Goal: Find specific page/section: Find specific page/section

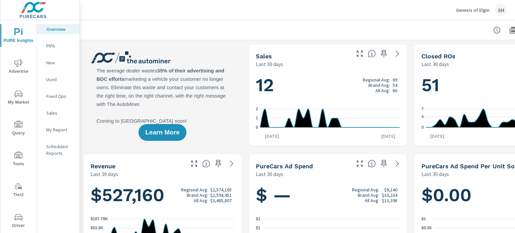
click at [19, 162] on span "Tools" at bounding box center [18, 160] width 32 height 16
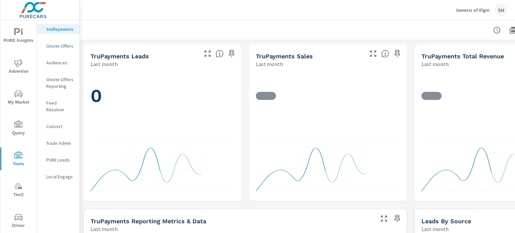
click at [68, 103] on p "Feed Resolver" at bounding box center [60, 106] width 28 height 13
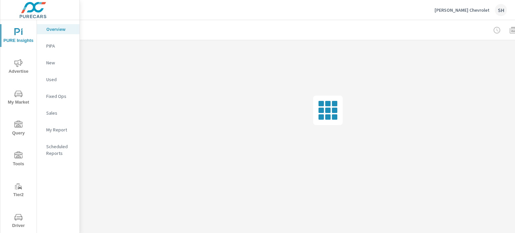
click at [16, 161] on span "Tools" at bounding box center [18, 160] width 32 height 16
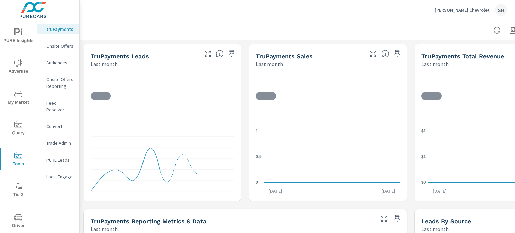
click at [60, 105] on p "Feed Resolver" at bounding box center [60, 106] width 28 height 13
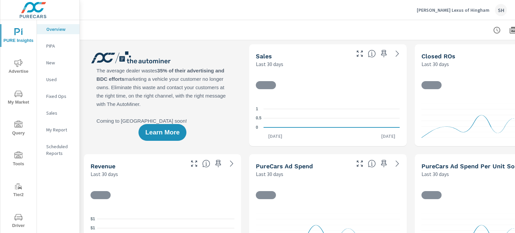
click at [18, 164] on span "Tools" at bounding box center [18, 160] width 32 height 16
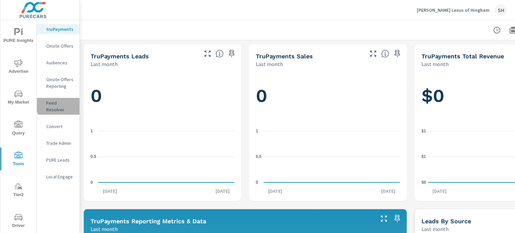
drag, startPoint x: 64, startPoint y: 104, endPoint x: 71, endPoint y: 104, distance: 6.4
click at [64, 104] on p "Feed Resolver" at bounding box center [60, 106] width 28 height 13
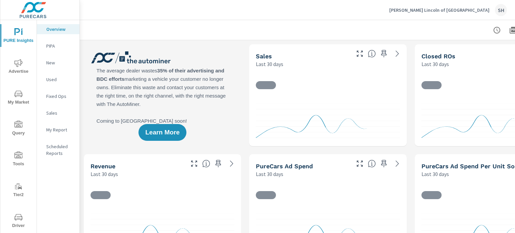
click at [15, 163] on span "Tools" at bounding box center [18, 160] width 32 height 16
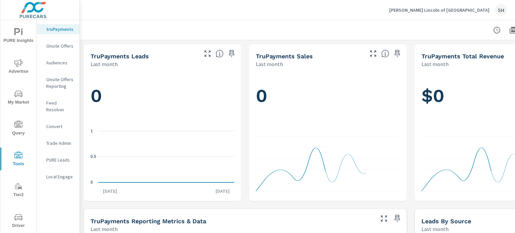
click at [67, 102] on p "Feed Resolver" at bounding box center [60, 106] width 28 height 13
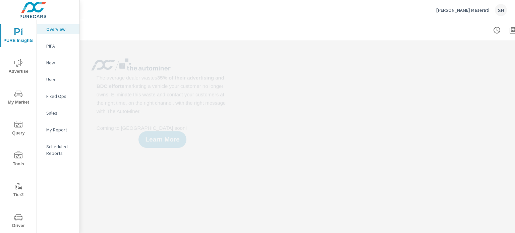
click at [13, 160] on span "Tools" at bounding box center [18, 160] width 32 height 16
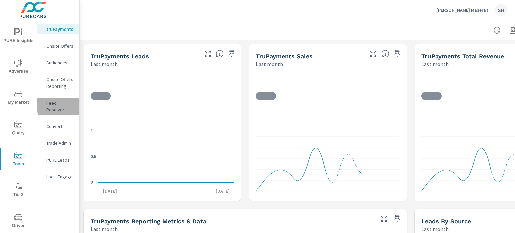
click at [64, 103] on p "Feed Resolver" at bounding box center [60, 106] width 28 height 13
